Goal: Obtain resource: Download file/media

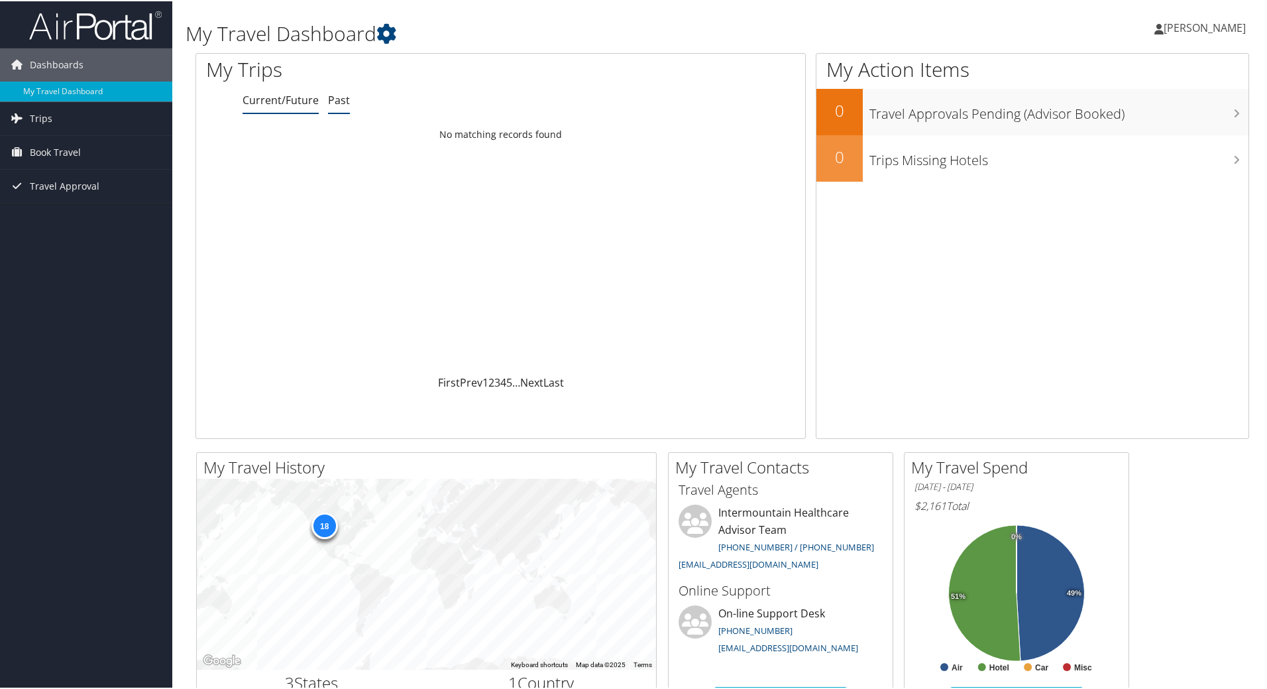
click at [341, 99] on link "Past" at bounding box center [339, 98] width 22 height 15
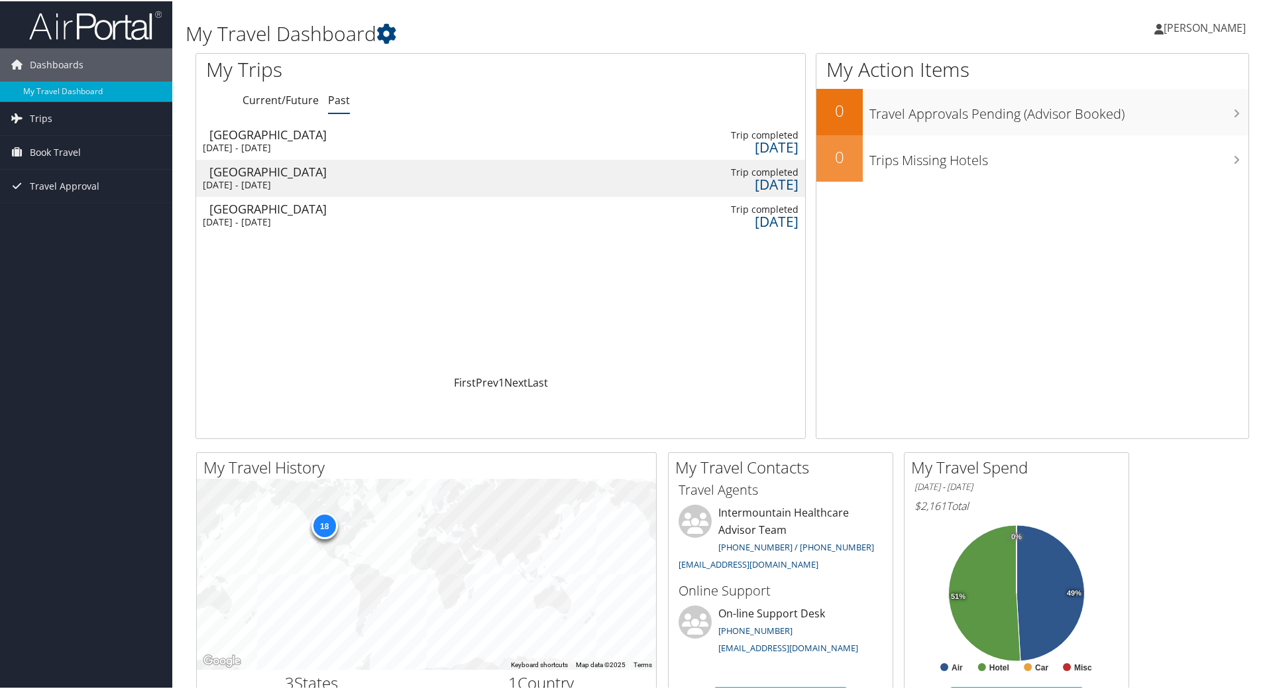
click at [243, 176] on div "Denver" at bounding box center [279, 170] width 141 height 12
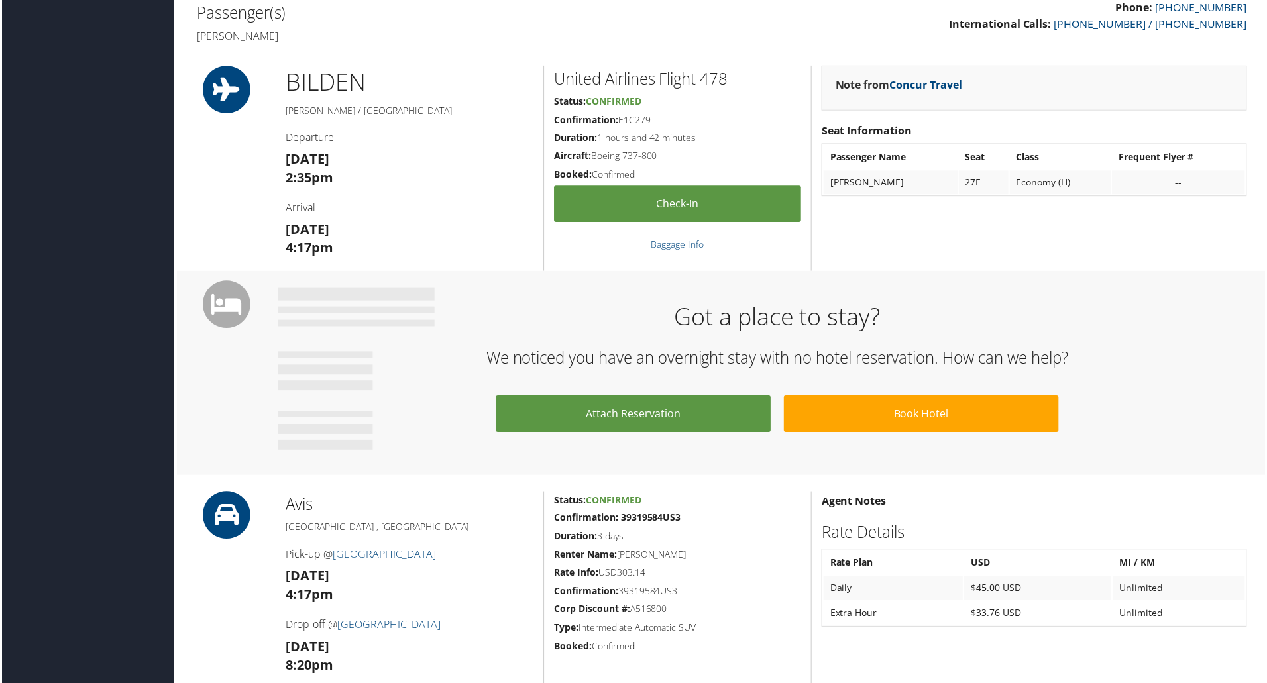
scroll to position [331, 0]
drag, startPoint x: 660, startPoint y: 119, endPoint x: 620, endPoint y: 114, distance: 40.7
click at [620, 114] on h5 "Confirmation: E1C279" at bounding box center [678, 120] width 248 height 13
copy h5 "E1C279"
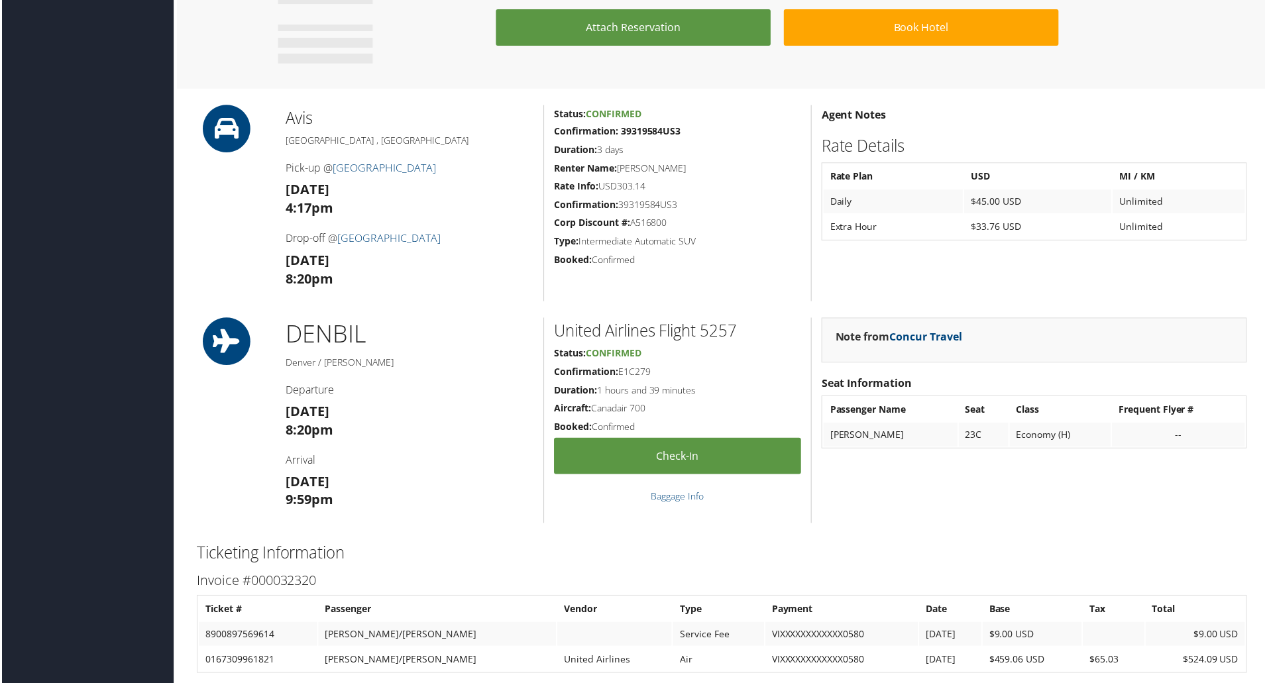
scroll to position [729, 0]
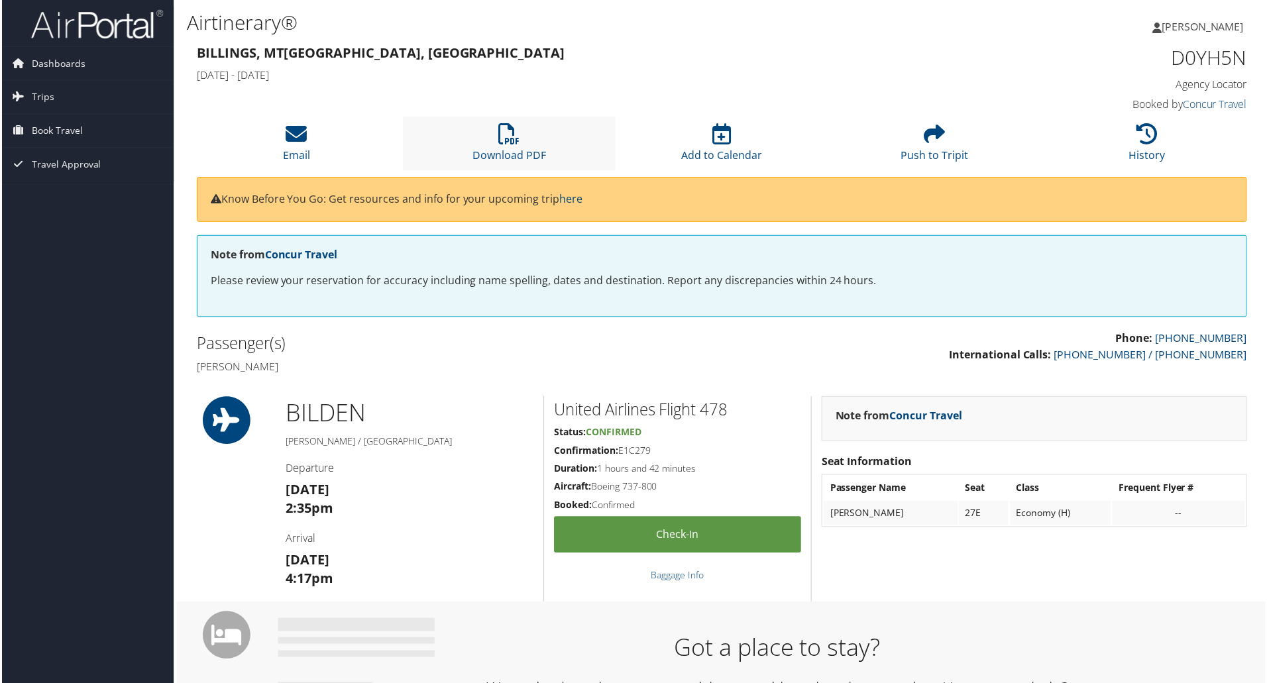
click at [524, 145] on li "Download PDF" at bounding box center [508, 144] width 213 height 54
click at [67, 64] on span "Dashboards" at bounding box center [57, 63] width 54 height 33
click at [72, 95] on link "My Travel Dashboard" at bounding box center [86, 90] width 172 height 20
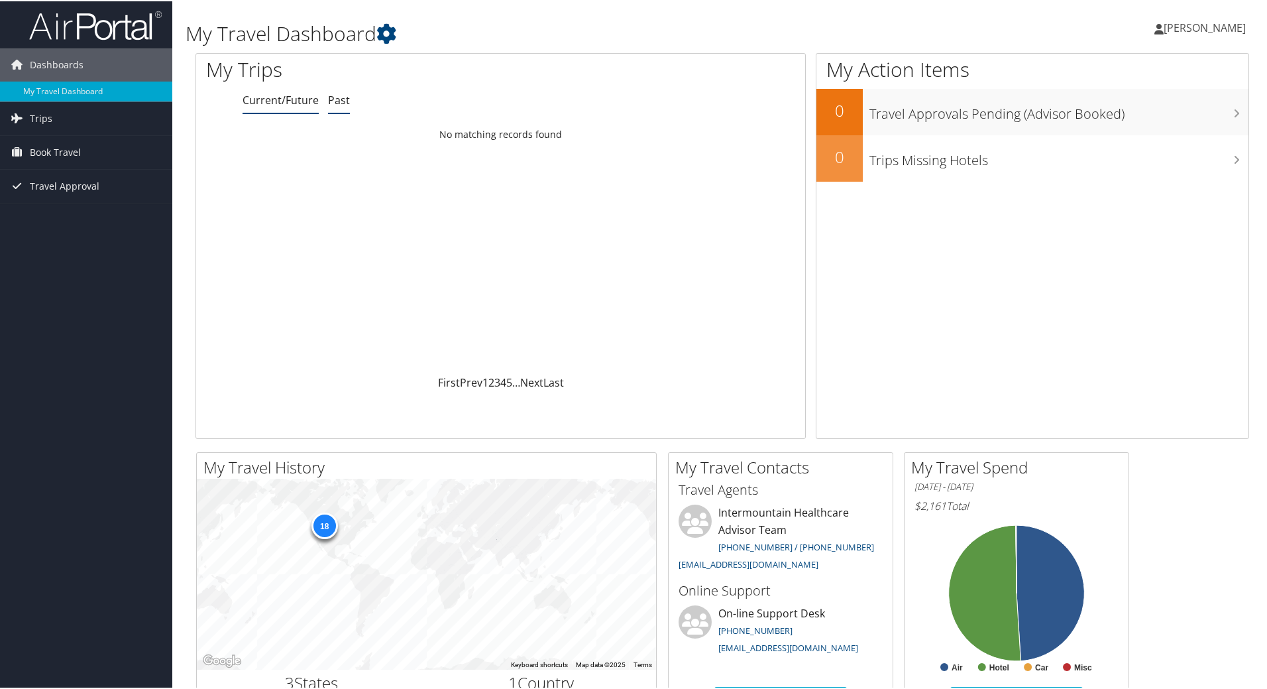
click at [342, 99] on link "Past" at bounding box center [339, 98] width 22 height 15
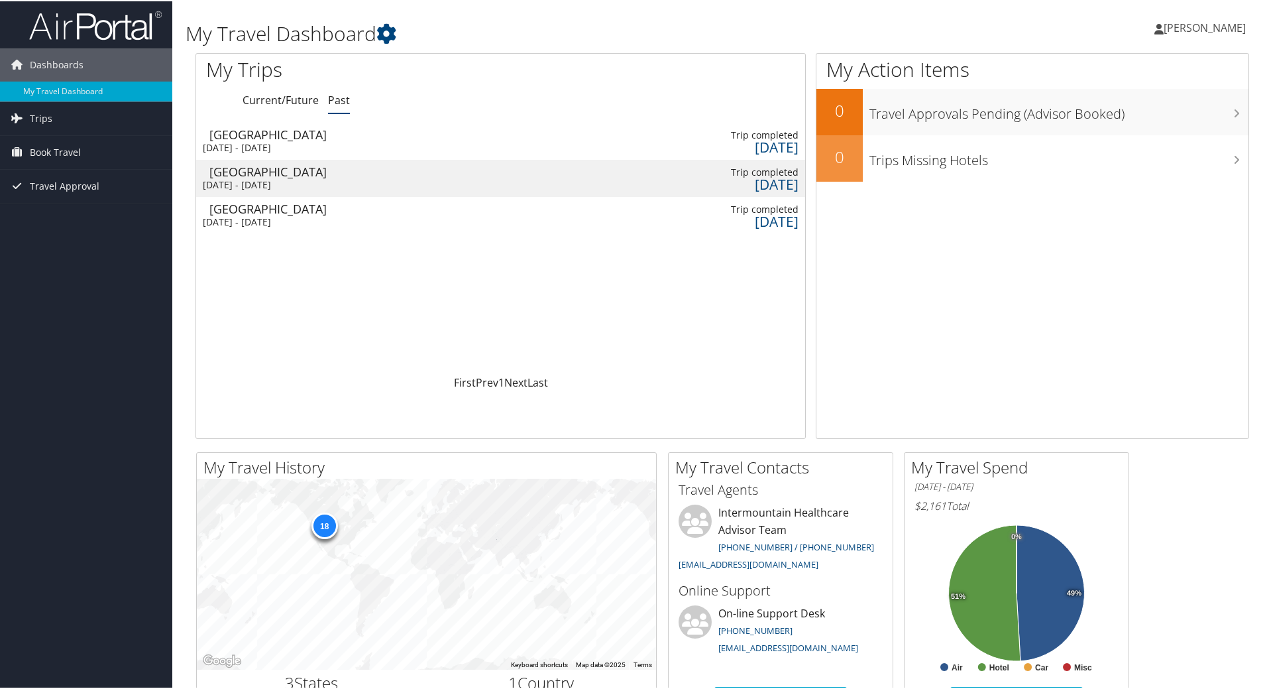
click at [251, 133] on div "Denver" at bounding box center [279, 133] width 141 height 12
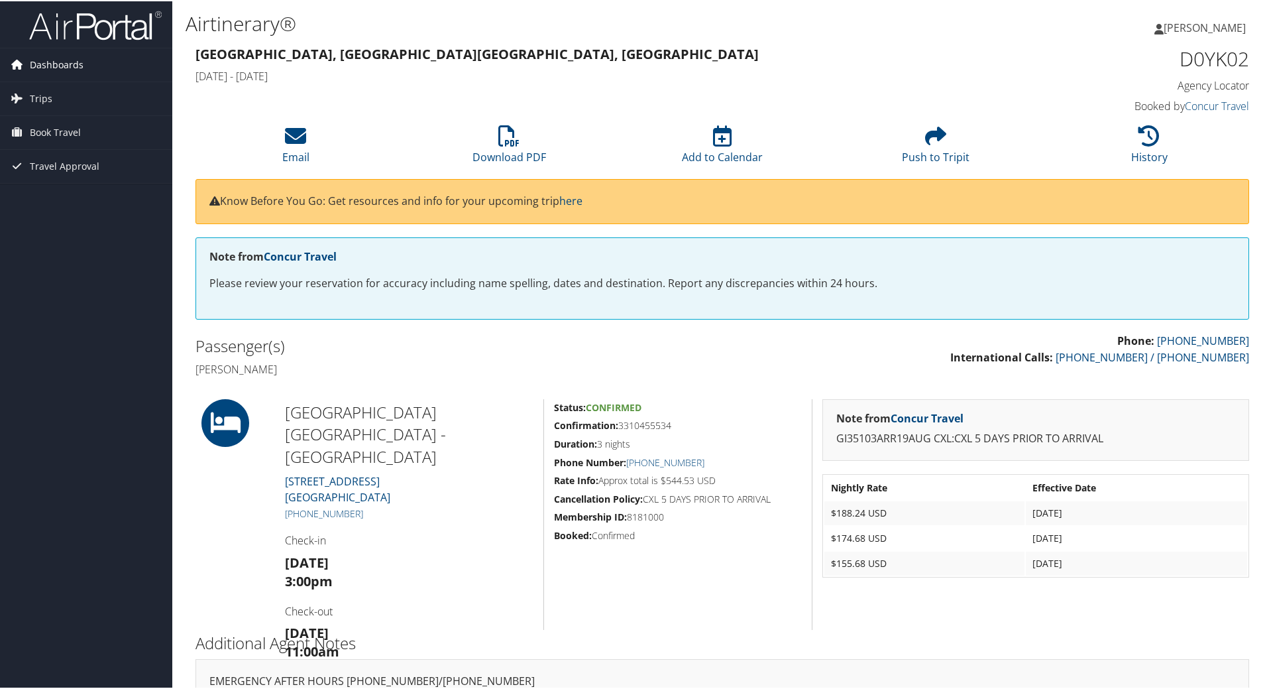
click at [58, 62] on span "Dashboards" at bounding box center [57, 63] width 54 height 33
click at [65, 84] on link "My Travel Dashboard" at bounding box center [86, 90] width 172 height 20
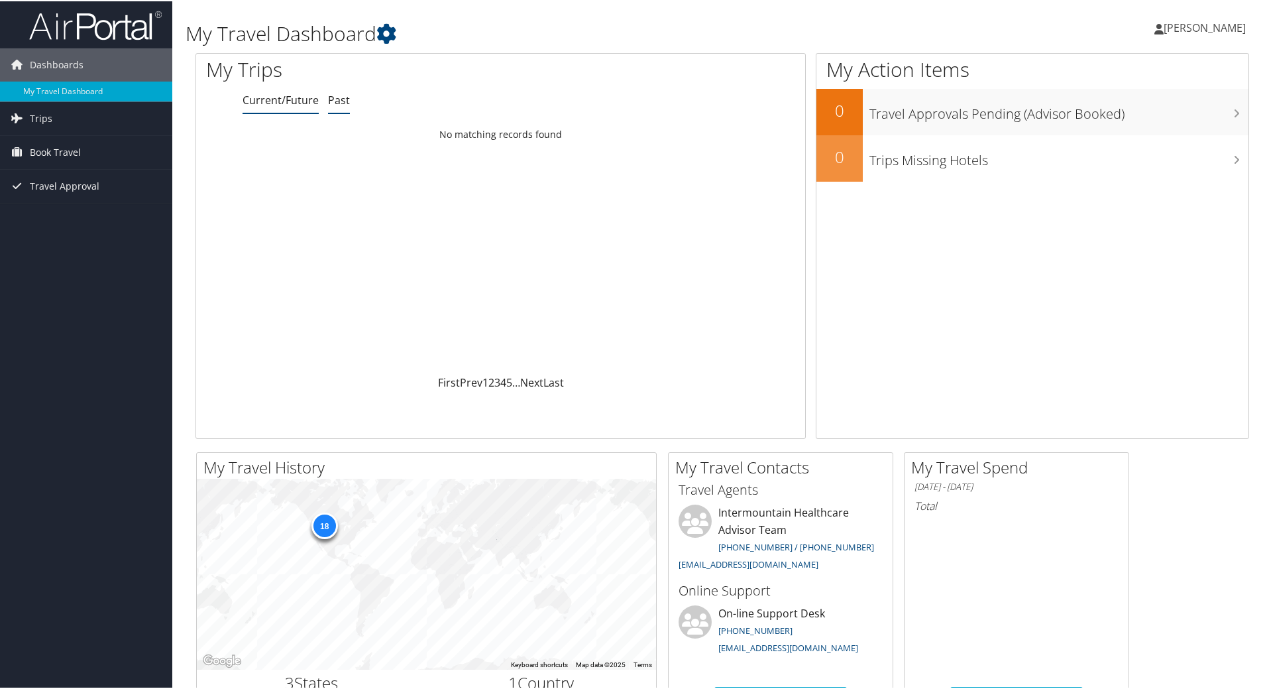
click at [337, 96] on link "Past" at bounding box center [339, 98] width 22 height 15
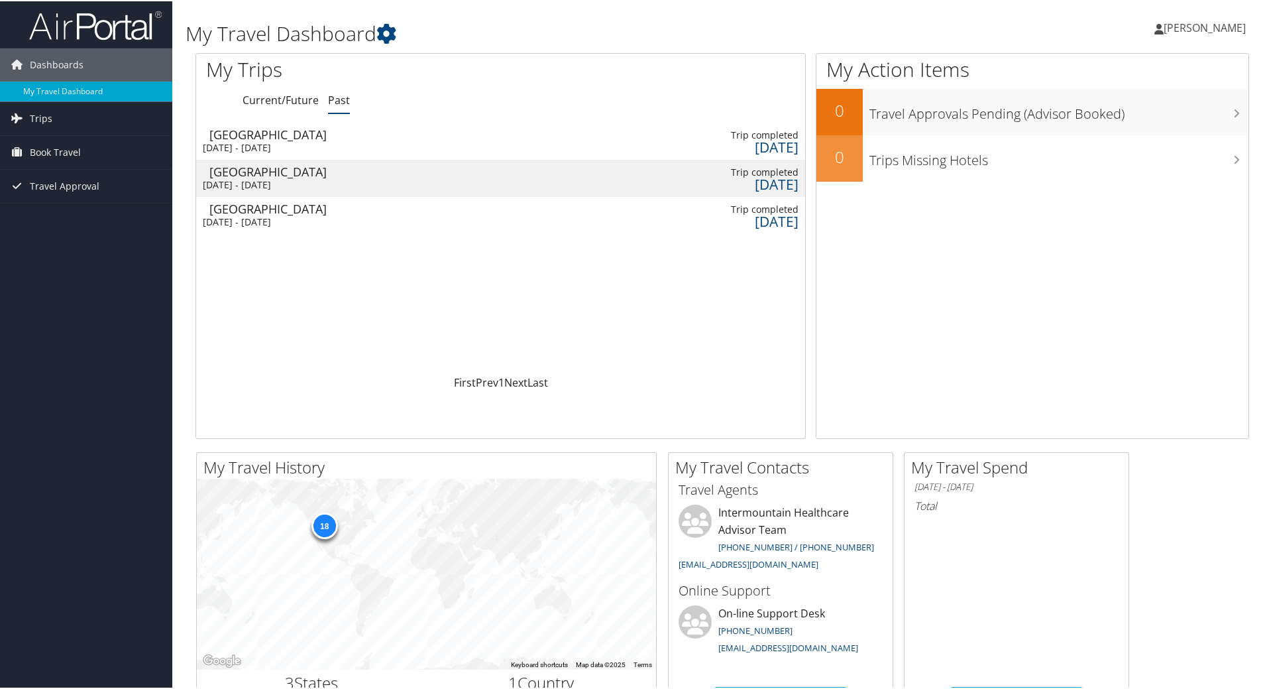
click at [276, 182] on div "[DATE] - [DATE]" at bounding box center [273, 184] width 141 height 12
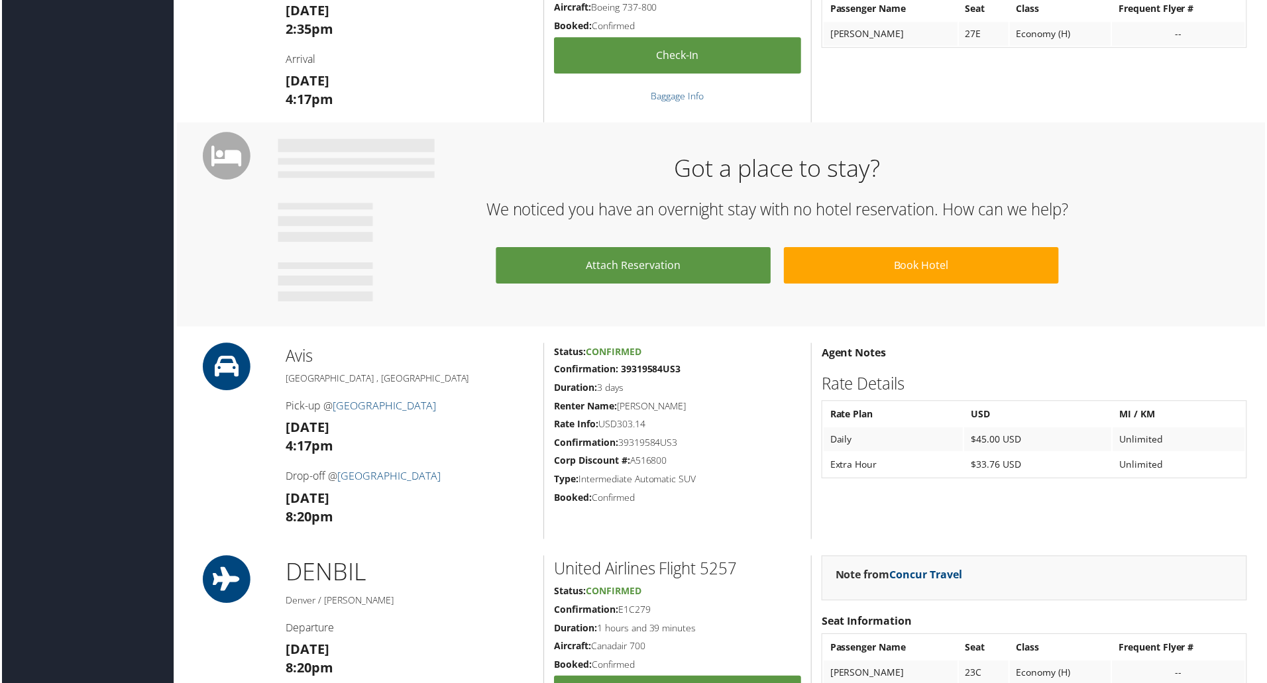
scroll to position [597, 0]
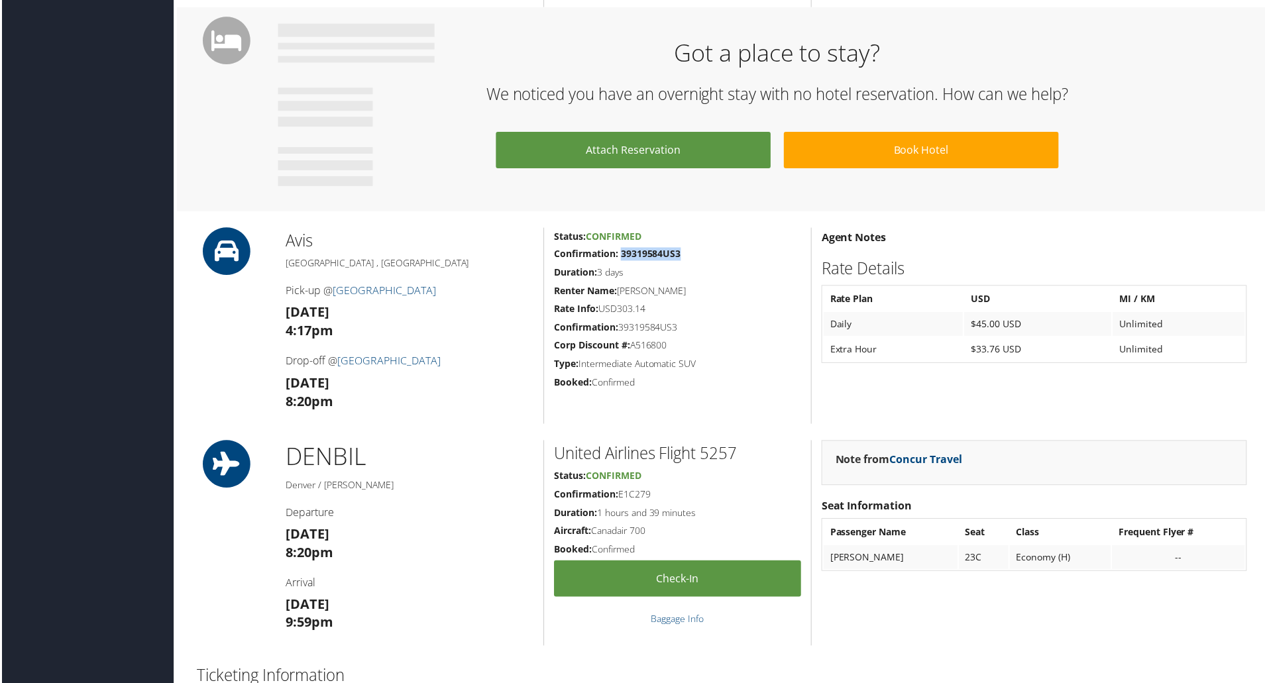
drag, startPoint x: 685, startPoint y: 251, endPoint x: 621, endPoint y: 257, distance: 64.6
click at [621, 257] on h5 "Confirmation: 39319584US3" at bounding box center [678, 255] width 248 height 13
copy strong "39319584US3"
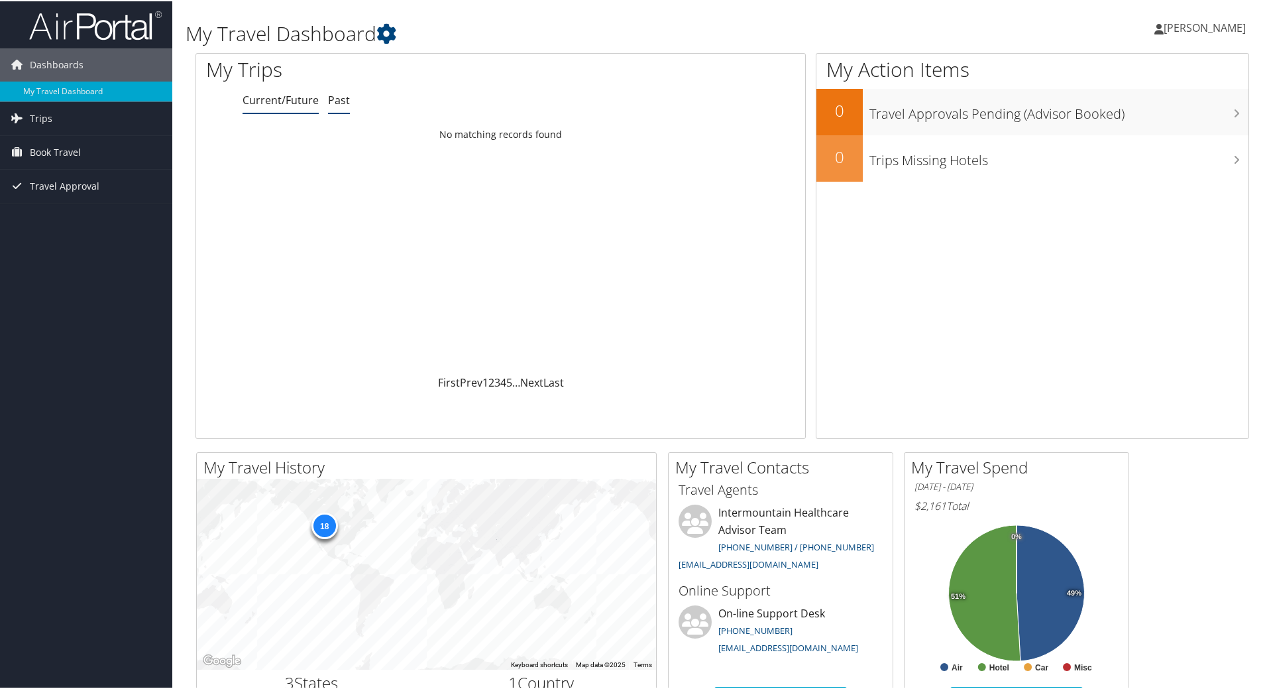
click at [337, 94] on link "Past" at bounding box center [339, 98] width 22 height 15
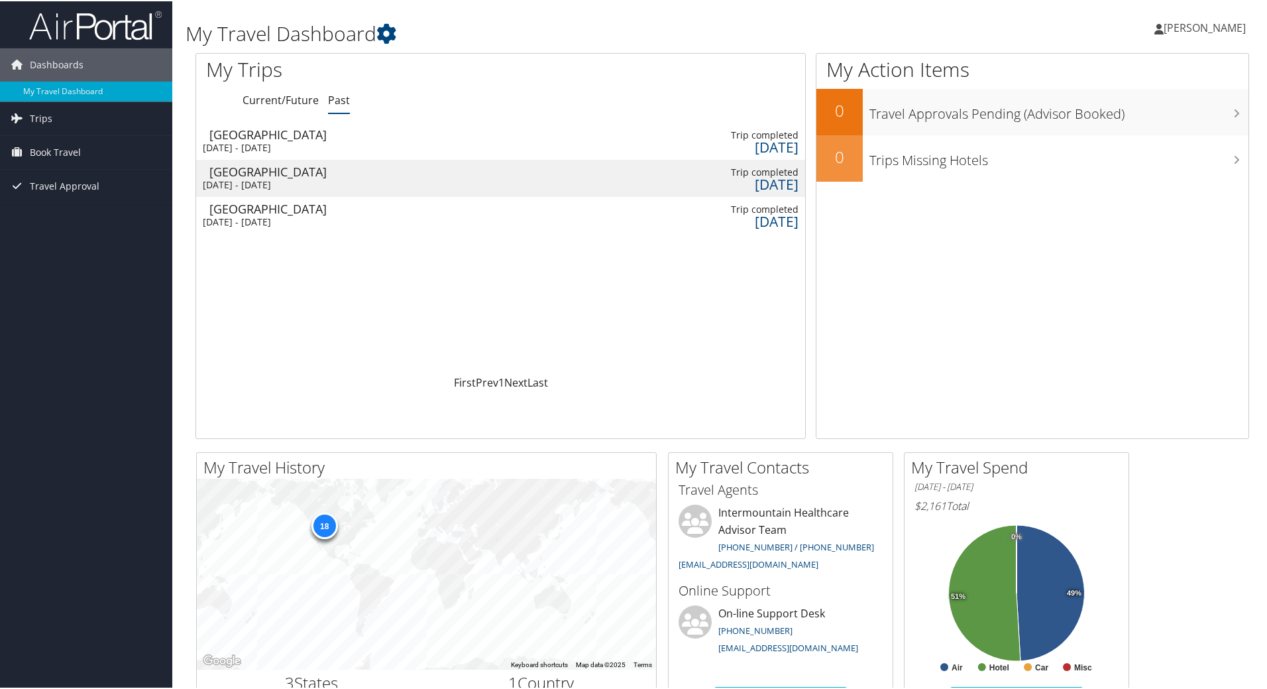
click at [308, 144] on div "[DATE] - [DATE]" at bounding box center [273, 147] width 141 height 12
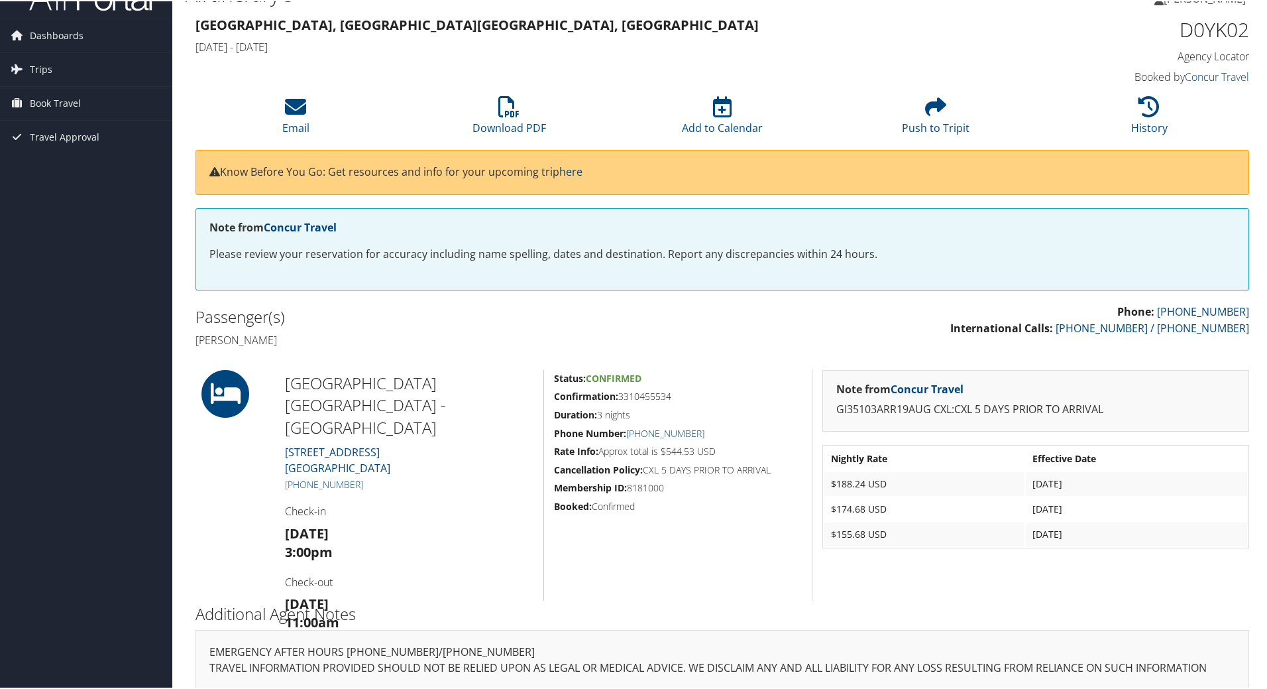
scroll to position [43, 0]
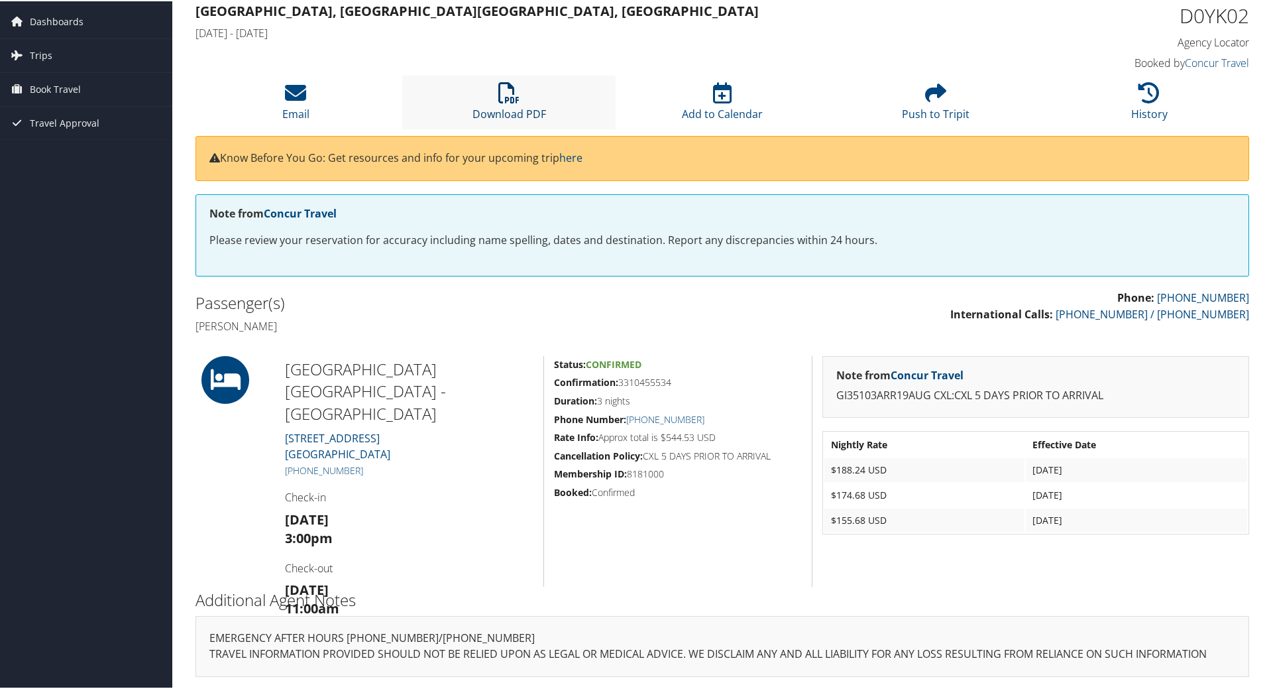
click at [499, 95] on icon at bounding box center [508, 91] width 21 height 21
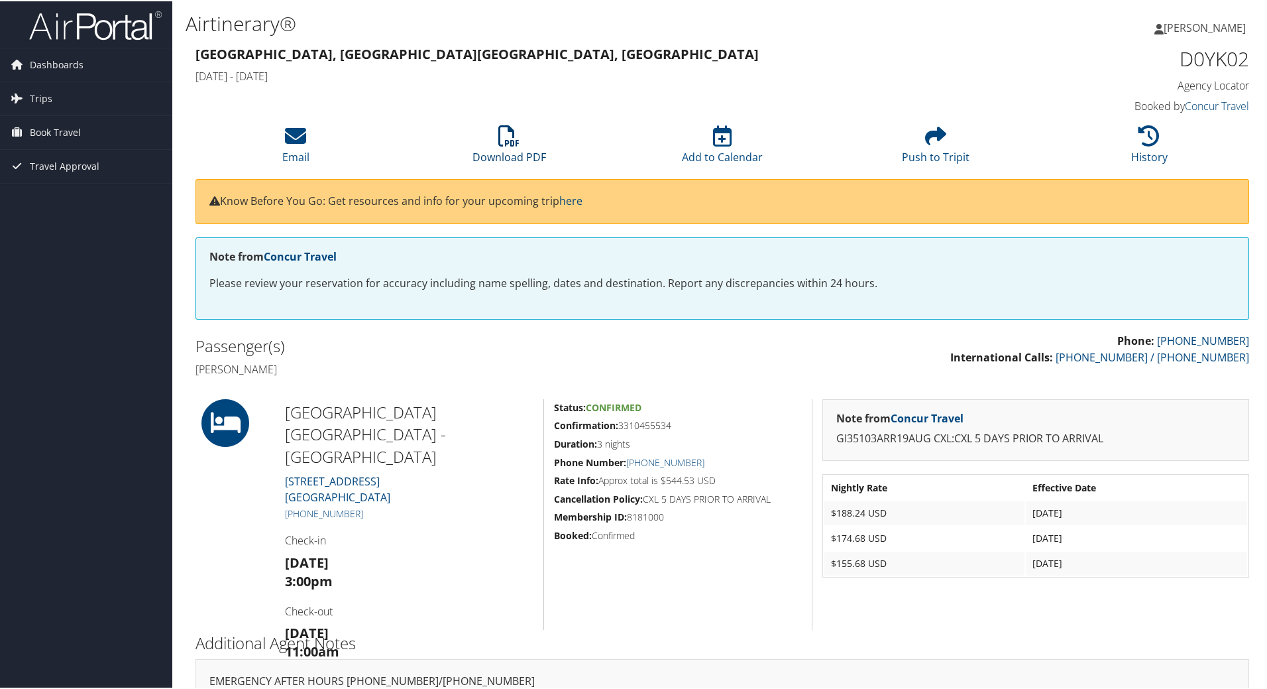
scroll to position [43, 0]
